Goal: Task Accomplishment & Management: Use online tool/utility

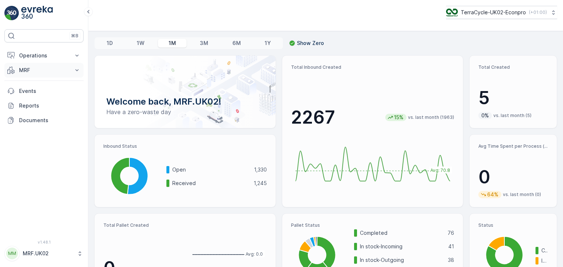
click at [74, 66] on button "MRF" at bounding box center [43, 70] width 79 height 15
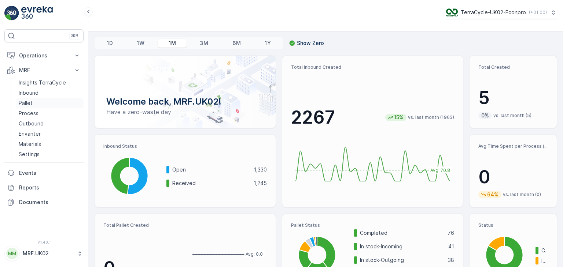
click at [44, 104] on link "Pallet" at bounding box center [50, 103] width 68 height 10
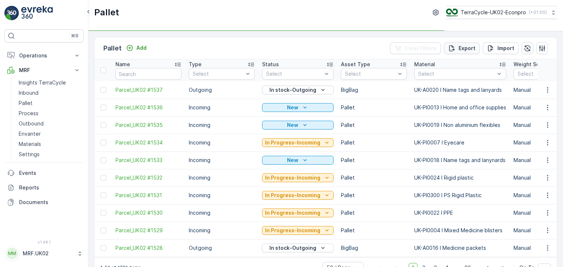
click at [459, 48] on p "Export" at bounding box center [466, 48] width 17 height 7
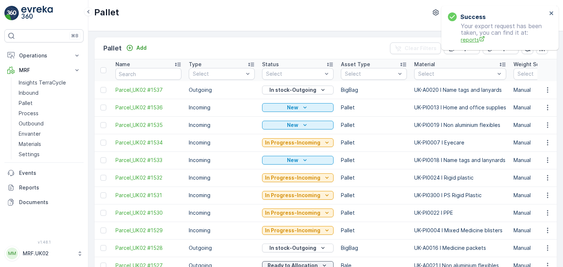
click at [466, 41] on span "reports" at bounding box center [504, 40] width 86 height 8
click at [475, 38] on span "reports" at bounding box center [504, 40] width 86 height 8
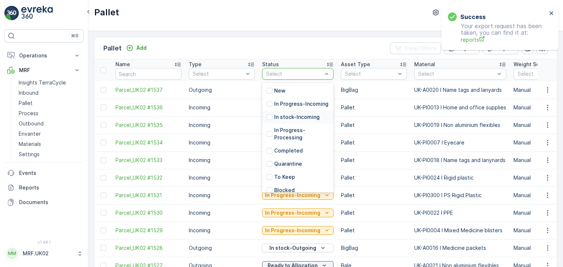
click at [300, 121] on p "In stock-Incoming" at bounding box center [296, 117] width 45 height 7
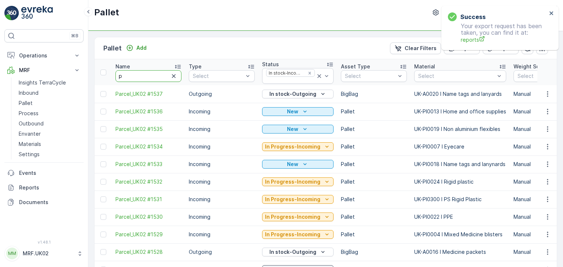
type input "pa"
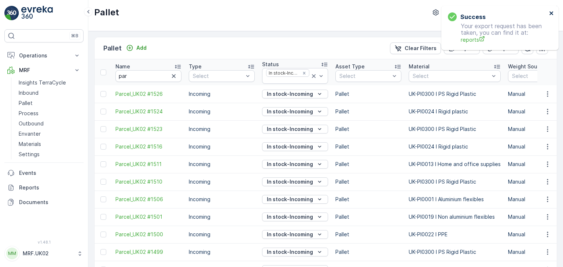
click at [550, 14] on icon "close" at bounding box center [551, 13] width 4 height 4
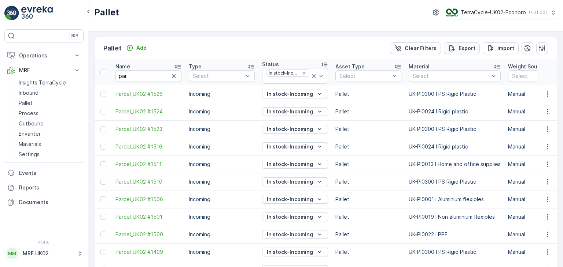
click at [463, 46] on p "Export" at bounding box center [466, 48] width 17 height 7
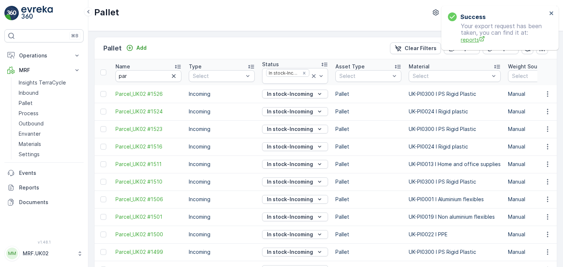
click at [466, 40] on span "reports" at bounding box center [504, 40] width 86 height 8
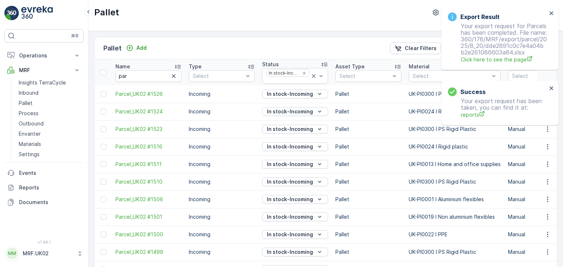
click at [494, 66] on div "Export Result Your export request for Parcels has been completed. File name: 36…" at bounding box center [497, 37] width 103 height 55
click at [494, 63] on span "Click here to see the page" at bounding box center [504, 60] width 86 height 8
click at [550, 14] on icon "close" at bounding box center [551, 13] width 4 height 4
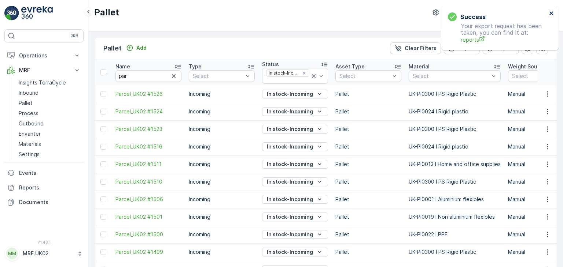
click at [552, 15] on icon "close" at bounding box center [551, 13] width 5 height 6
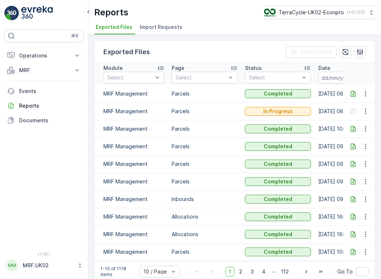
click at [352, 94] on icon at bounding box center [352, 93] width 5 height 6
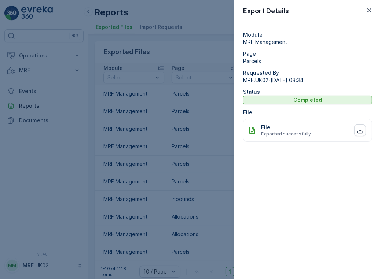
click at [311, 136] on div "File Exported successfully." at bounding box center [307, 130] width 129 height 23
click at [370, 11] on icon "button" at bounding box center [368, 10] width 7 height 7
